Goal: Find specific page/section: Find specific page/section

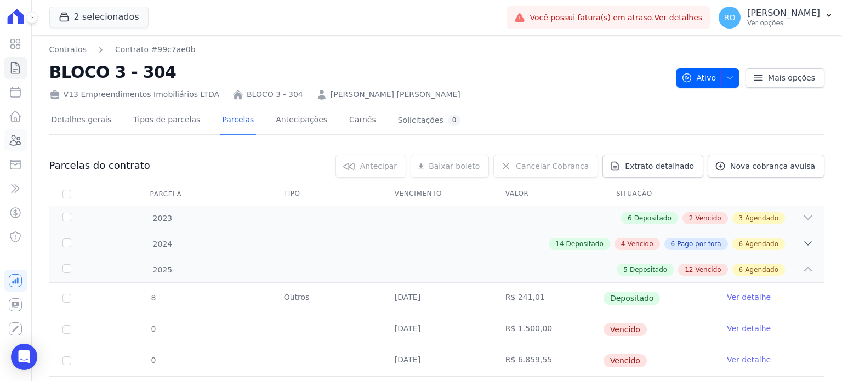
scroll to position [710, 0]
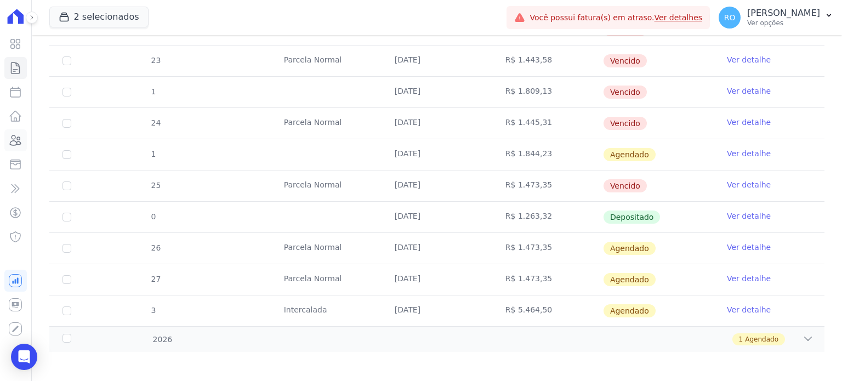
click at [15, 139] on icon at bounding box center [15, 140] width 13 height 13
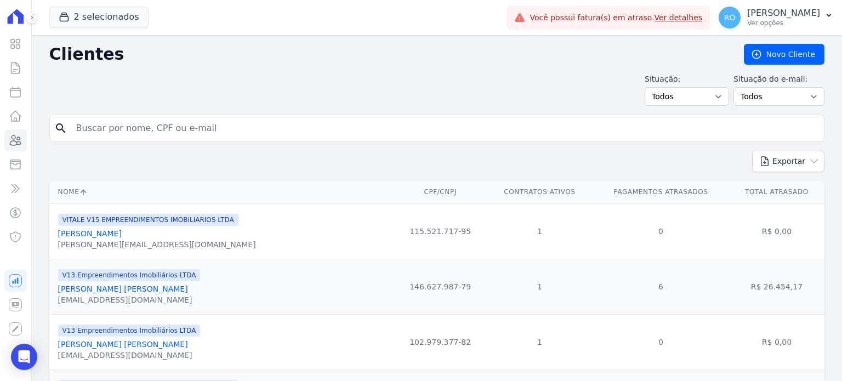
click at [146, 131] on input "search" at bounding box center [445, 128] width 750 height 22
type input "[PERSON_NAME]"
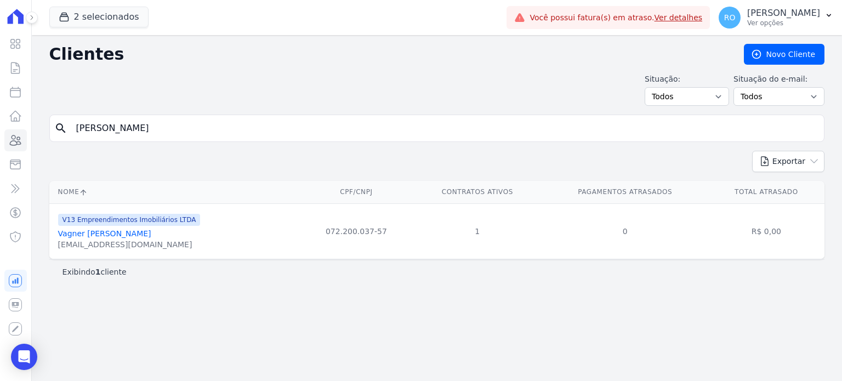
click at [138, 234] on link "Vagner [PERSON_NAME]" at bounding box center [104, 233] width 93 height 9
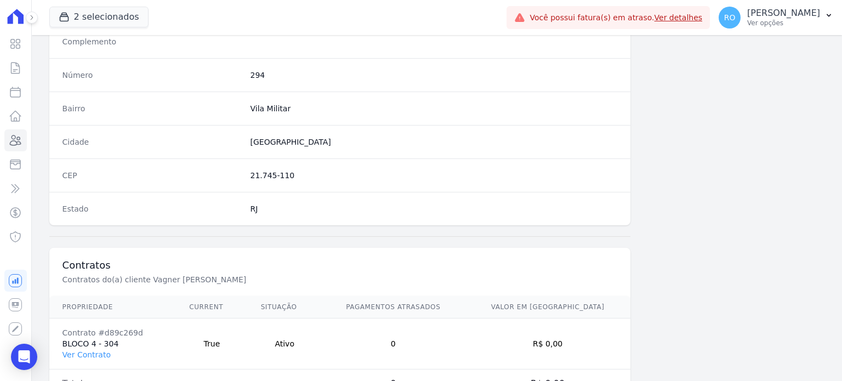
scroll to position [641, 0]
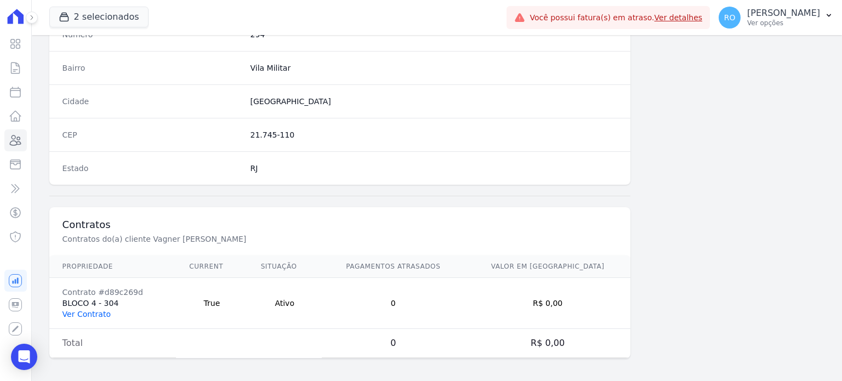
click at [81, 310] on link "Ver Contrato" at bounding box center [86, 314] width 48 height 9
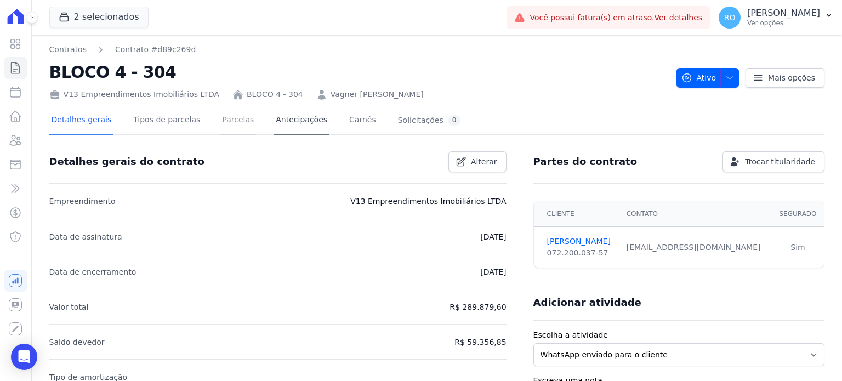
drag, startPoint x: 230, startPoint y: 122, endPoint x: 270, endPoint y: 126, distance: 40.2
click at [231, 122] on link "Parcelas" at bounding box center [238, 120] width 36 height 29
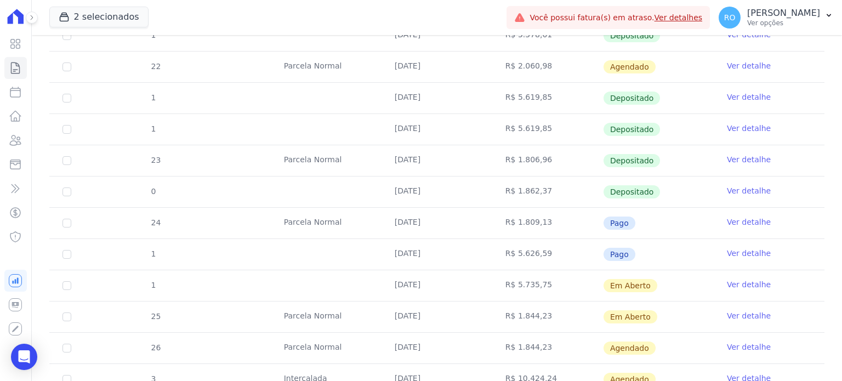
scroll to position [618, 0]
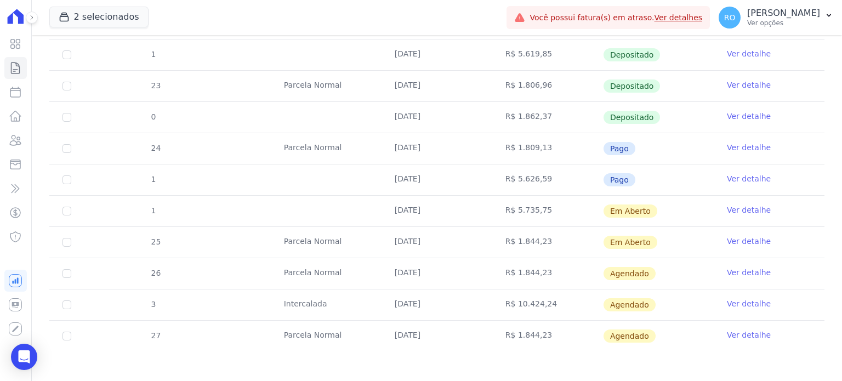
click at [727, 145] on link "Ver detalhe" at bounding box center [749, 147] width 44 height 11
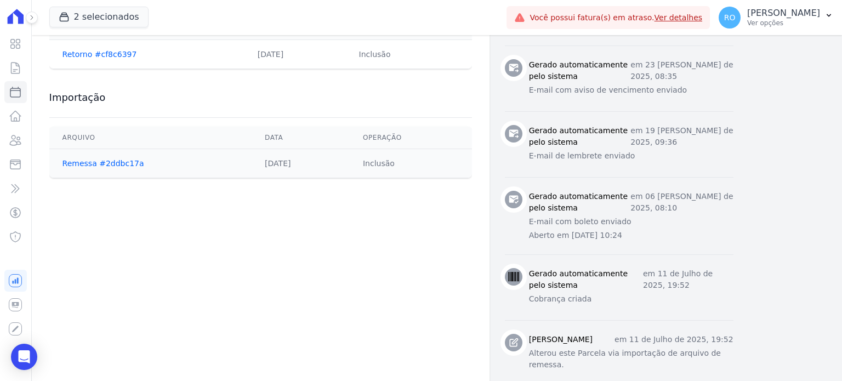
scroll to position [548, 0]
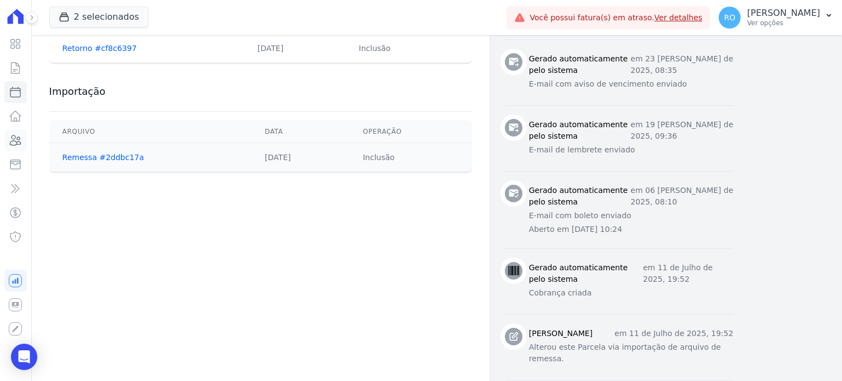
click at [22, 140] on icon at bounding box center [15, 140] width 13 height 13
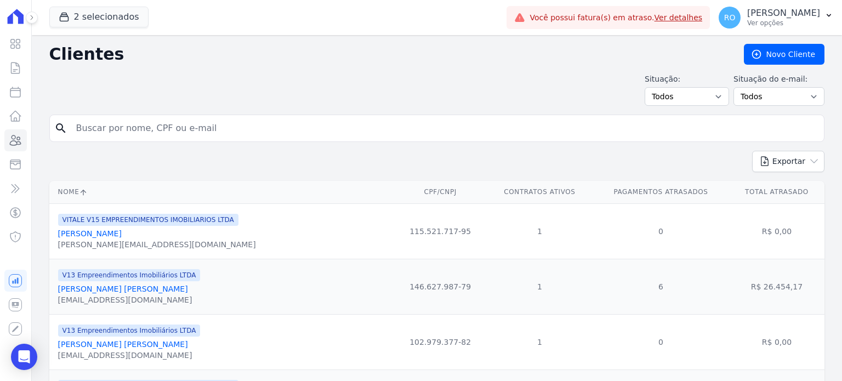
click at [97, 123] on input "search" at bounding box center [445, 128] width 750 height 22
type input "[PERSON_NAME] [PERSON_NAME]"
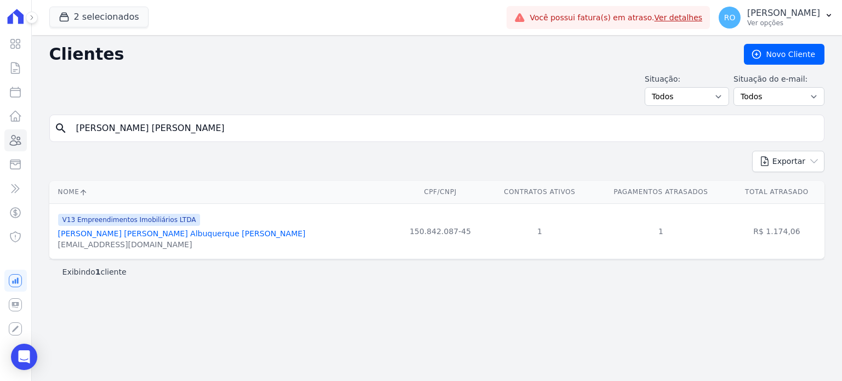
click at [122, 234] on link "[PERSON_NAME] [PERSON_NAME] Albuquerque [PERSON_NAME]" at bounding box center [182, 233] width 248 height 9
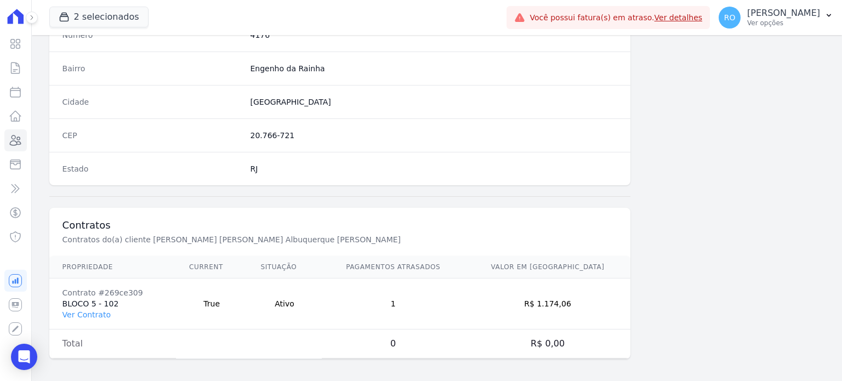
scroll to position [641, 0]
click at [100, 312] on link "Ver Contrato" at bounding box center [86, 314] width 48 height 9
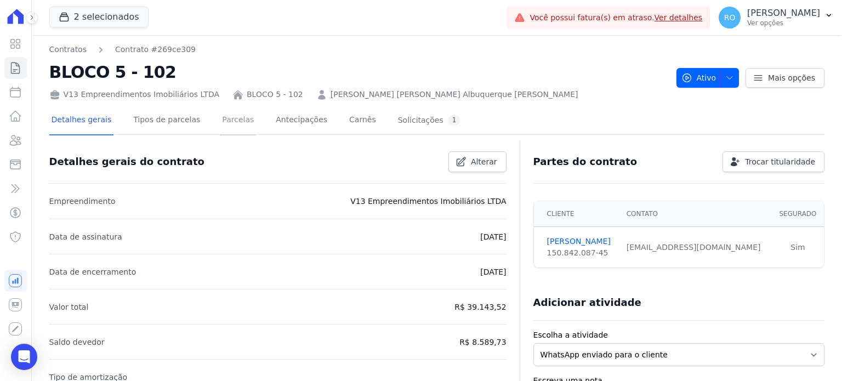
click at [228, 122] on link "Parcelas" at bounding box center [238, 120] width 36 height 29
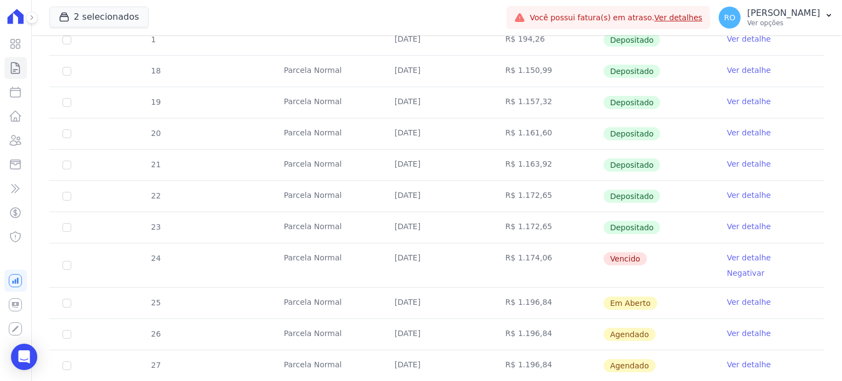
scroll to position [369, 0]
